Goal: Find specific page/section: Find specific page/section

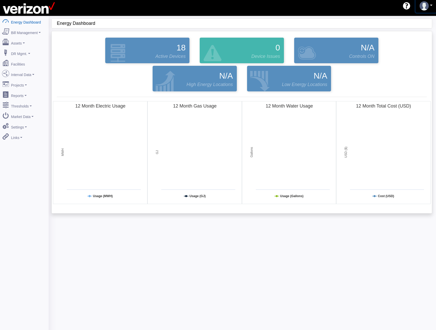
click at [427, 3] on img at bounding box center [424, 5] width 9 height 9
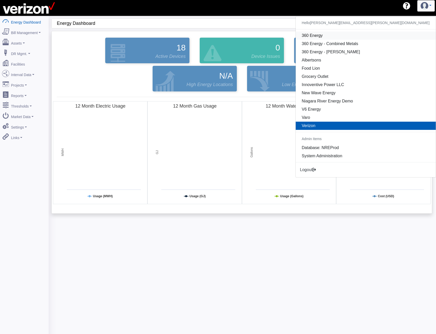
click at [388, 36] on link "360 Energy" at bounding box center [366, 36] width 140 height 8
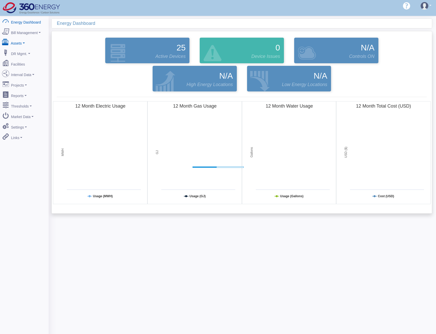
click at [26, 38] on link "Assets" at bounding box center [24, 42] width 50 height 11
drag, startPoint x: 22, startPoint y: 51, endPoint x: 35, endPoint y: 53, distance: 12.3
click at [22, 51] on link "Devices" at bounding box center [24, 51] width 50 height 9
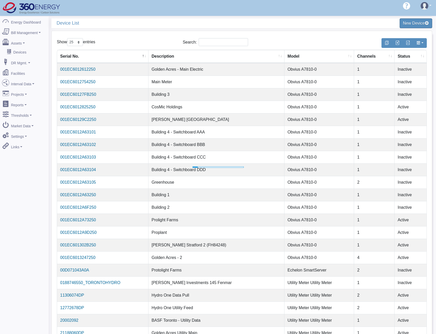
select select "25"
click at [208, 40] on input "Search:" at bounding box center [223, 42] width 49 height 8
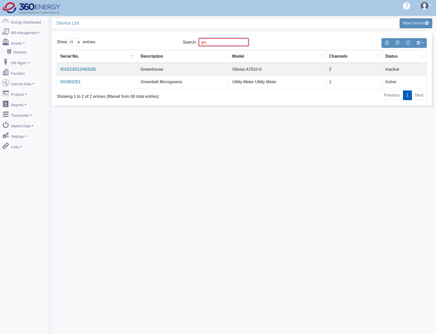
type input "gre"
